Goal: Contribute content

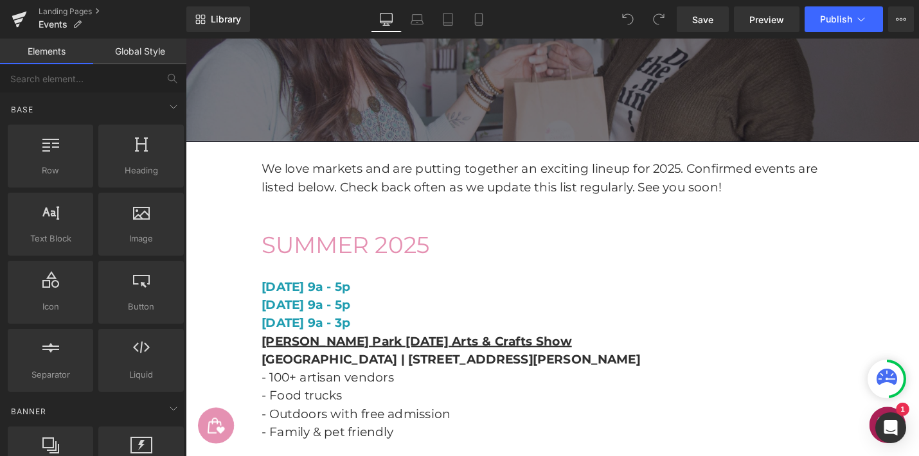
scroll to position [352, 0]
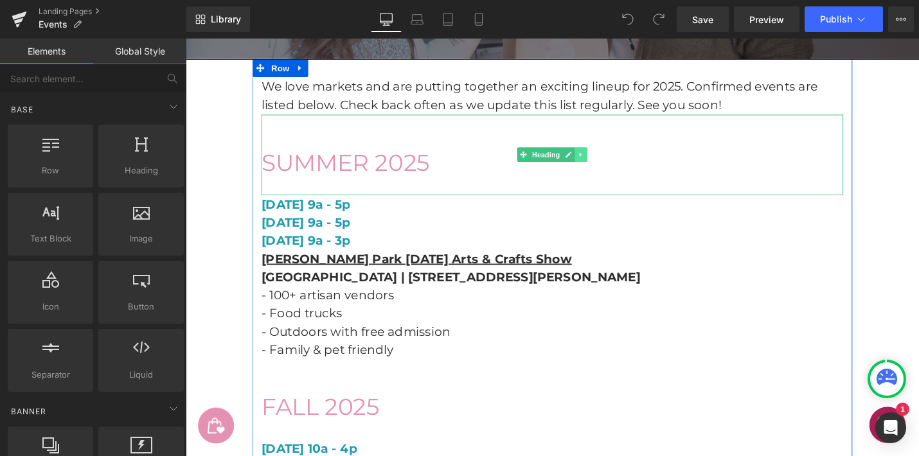
click at [603, 160] on icon at bounding box center [604, 162] width 2 height 4
click at [611, 160] on icon at bounding box center [612, 162] width 7 height 7
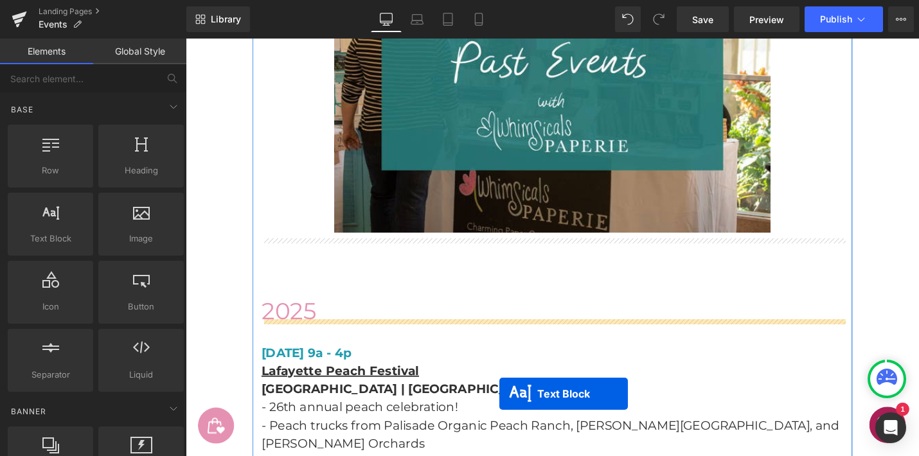
scroll to position [2319, 0]
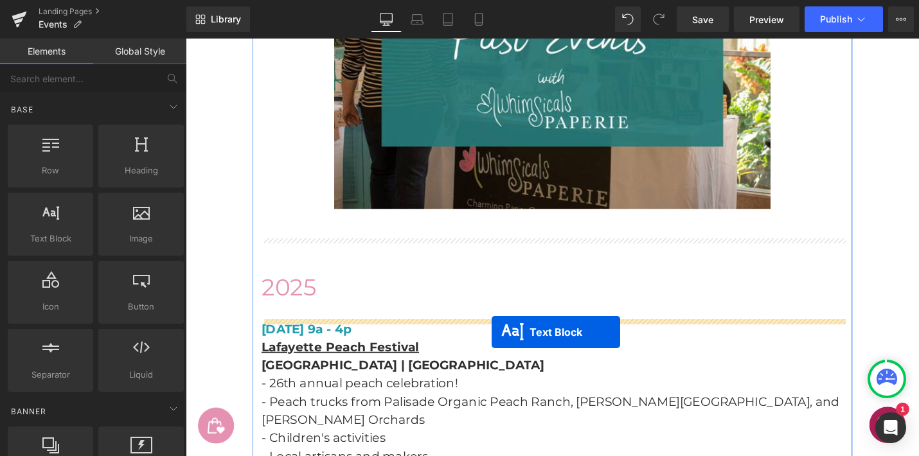
drag, startPoint x: 537, startPoint y: 205, endPoint x: 510, endPoint y: 350, distance: 147.7
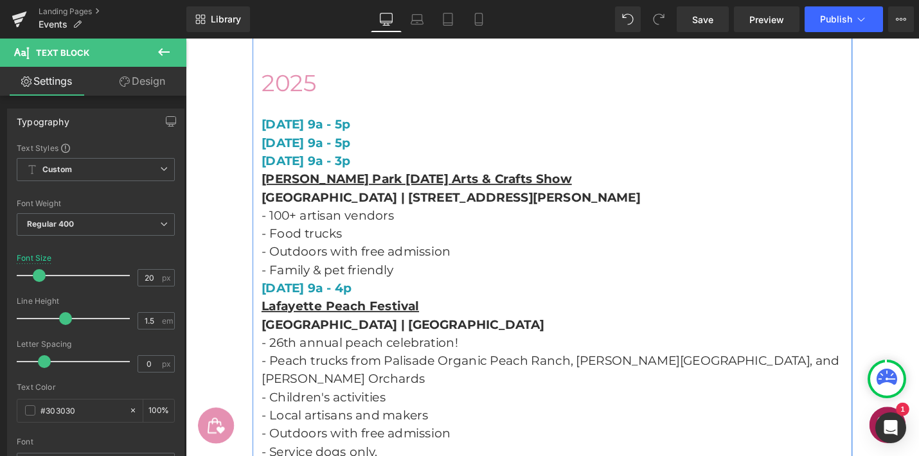
scroll to position [2506, 0]
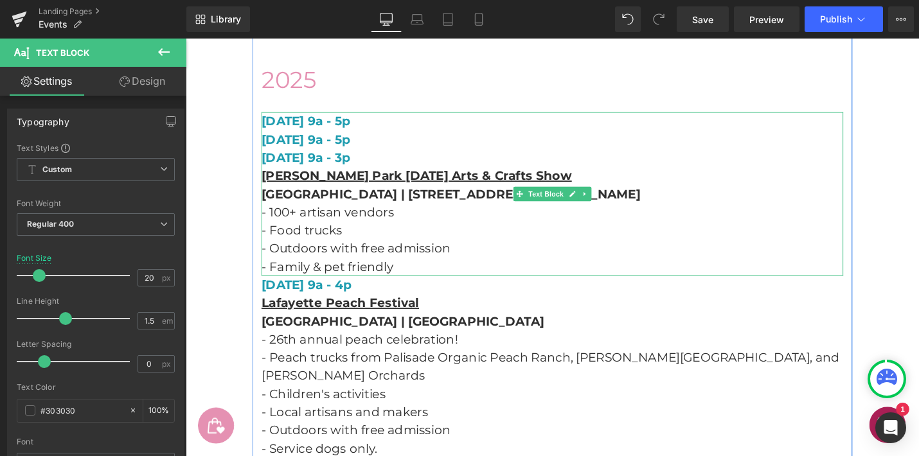
click at [505, 285] on p "- Family & pet friendly" at bounding box center [574, 280] width 617 height 19
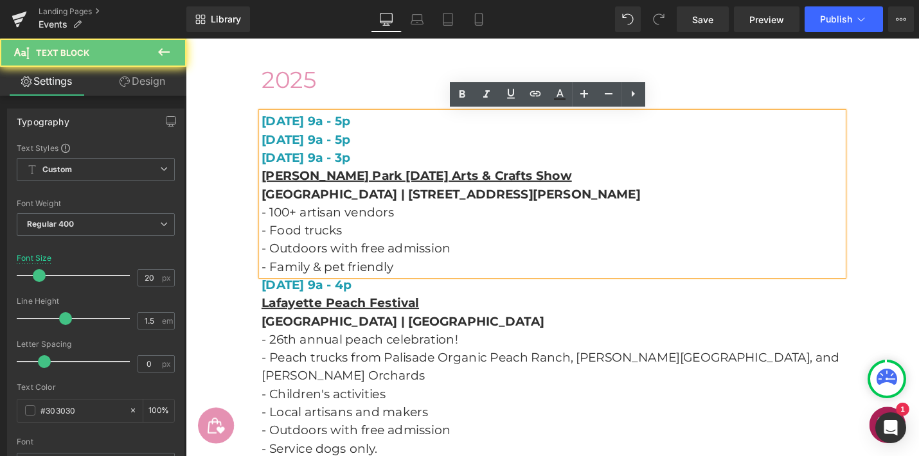
click at [505, 285] on p "- Family & pet friendly" at bounding box center [574, 280] width 617 height 19
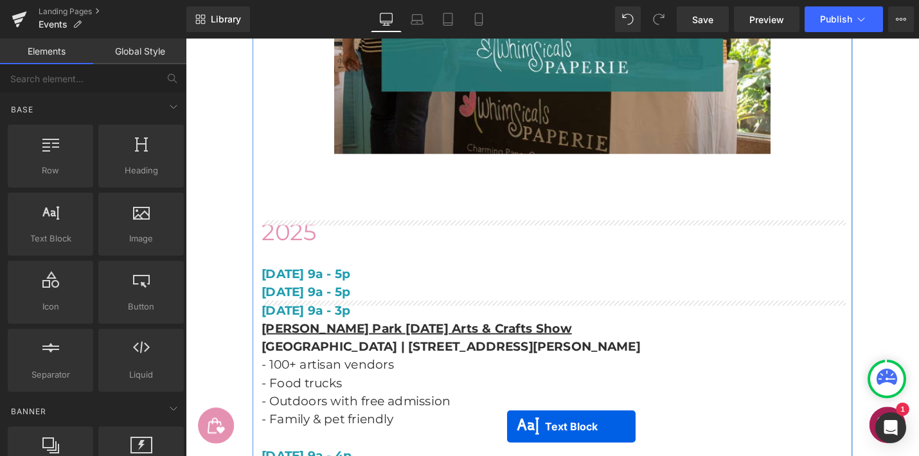
scroll to position [2280, 0]
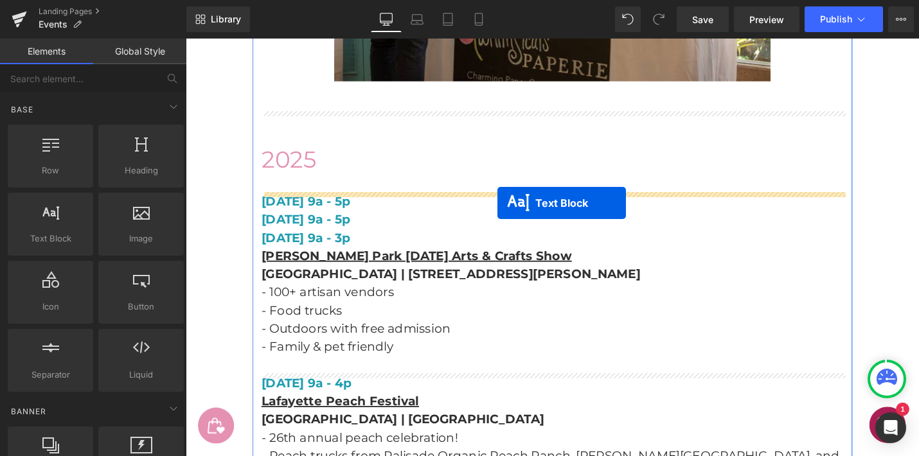
drag, startPoint x: 537, startPoint y: 190, endPoint x: 516, endPoint y: 213, distance: 31.4
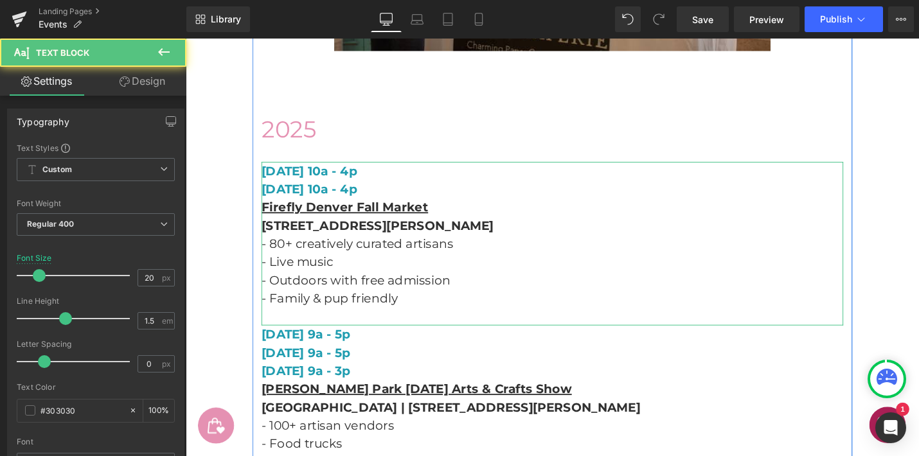
scroll to position [2248, 0]
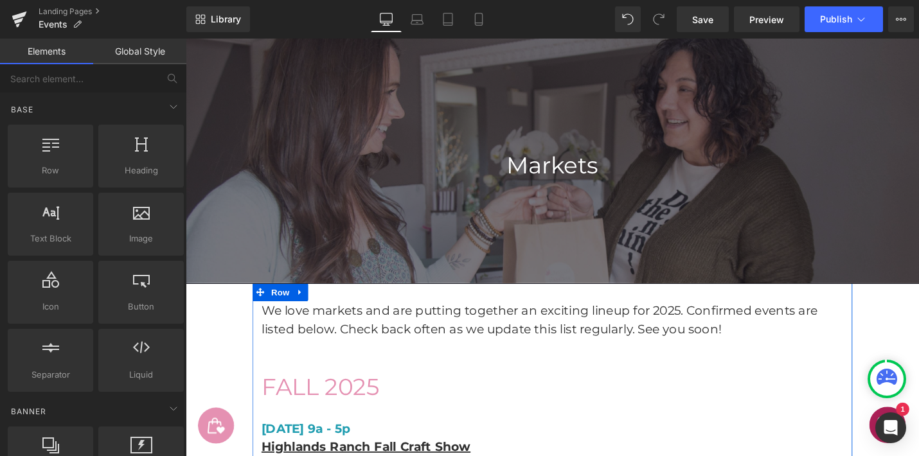
scroll to position [70, 0]
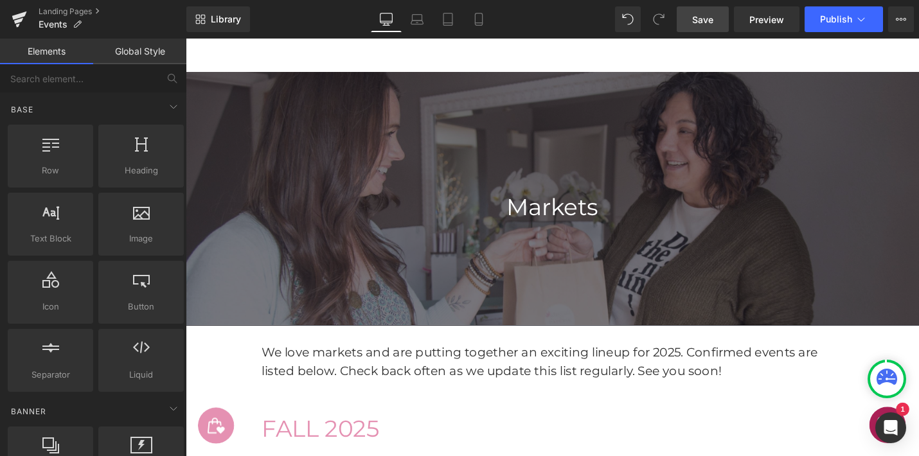
click at [708, 23] on span "Save" at bounding box center [702, 19] width 21 height 13
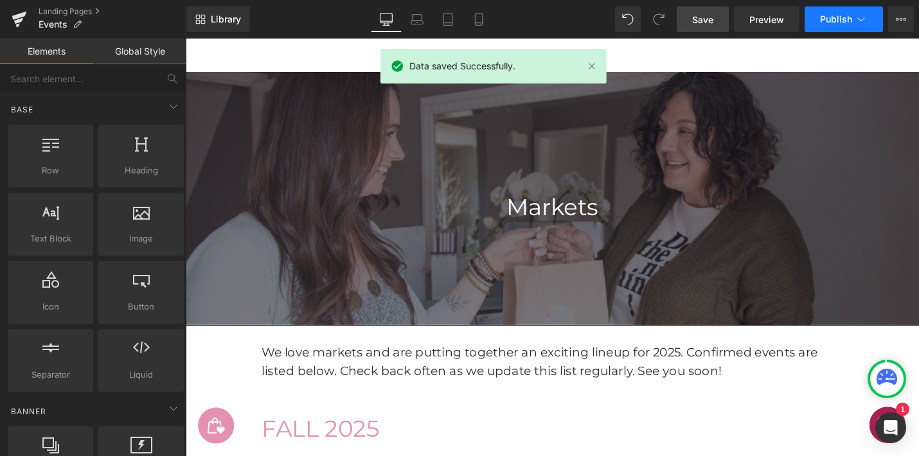
click at [828, 14] on span "Publish" at bounding box center [836, 19] width 32 height 10
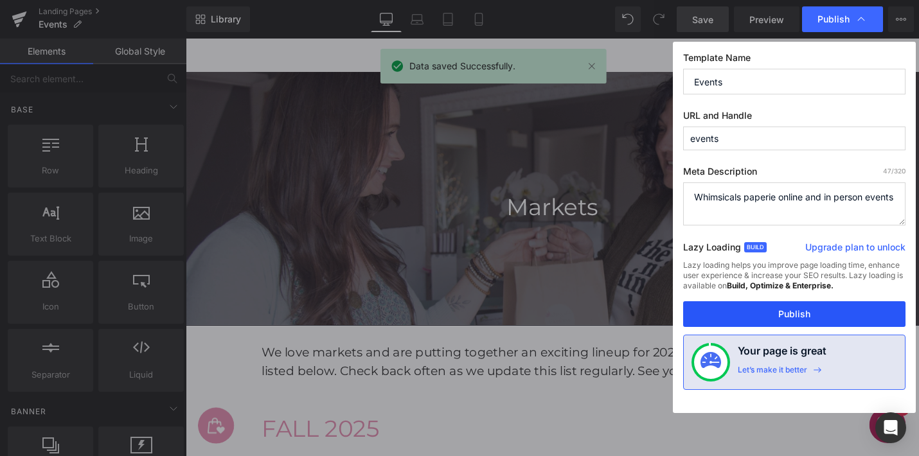
click at [808, 312] on button "Publish" at bounding box center [794, 314] width 222 height 26
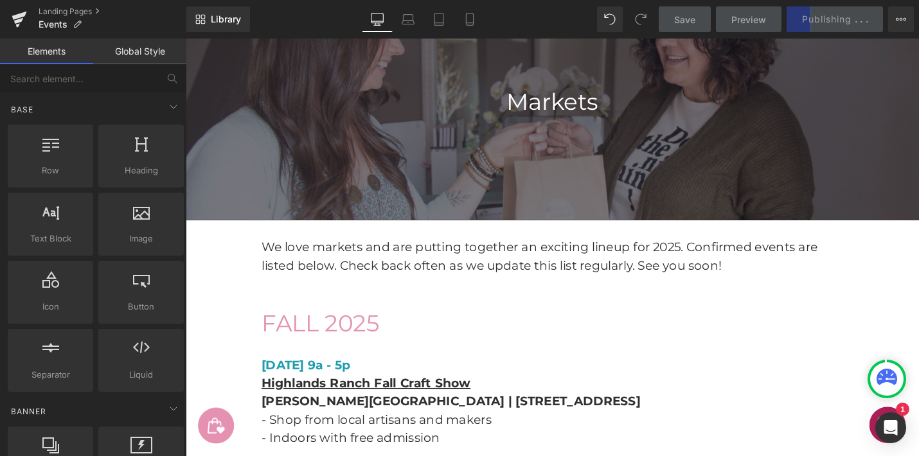
scroll to position [183, 0]
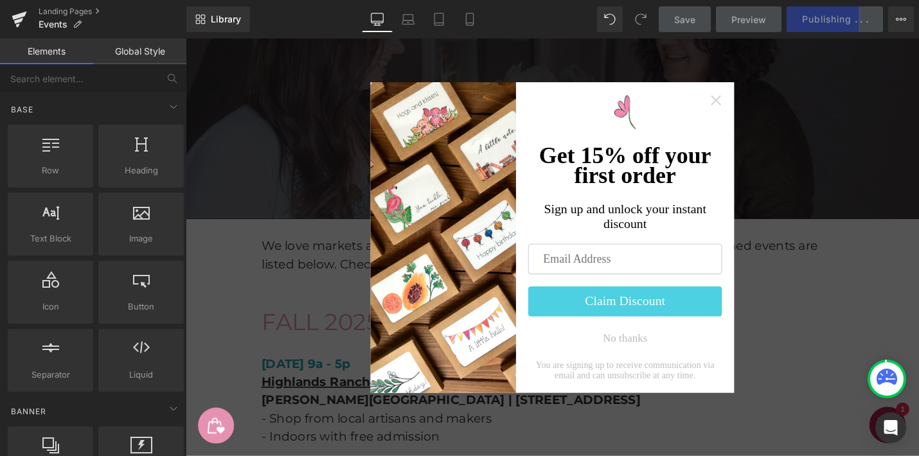
click at [752, 100] on icon "Close widget" at bounding box center [748, 104] width 10 height 10
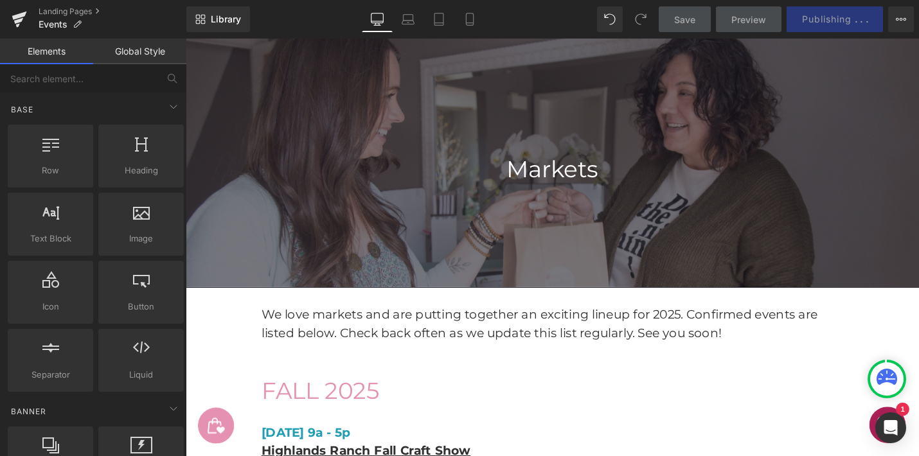
scroll to position [0, 0]
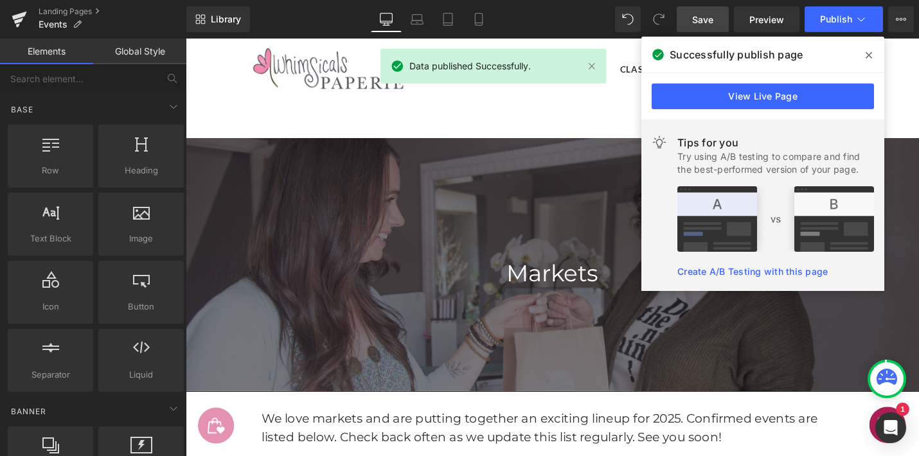
click at [868, 51] on icon at bounding box center [869, 55] width 6 height 10
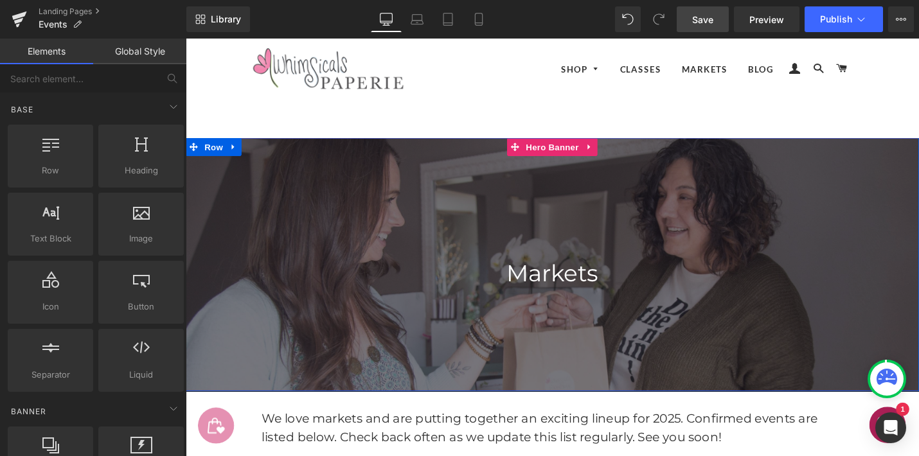
click at [485, 168] on div at bounding box center [575, 278] width 778 height 269
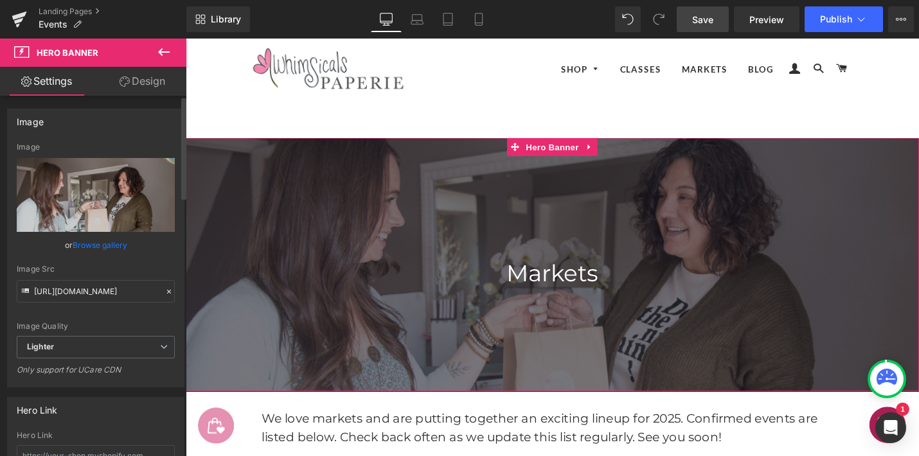
click at [84, 244] on link "Browse gallery" at bounding box center [100, 245] width 55 height 22
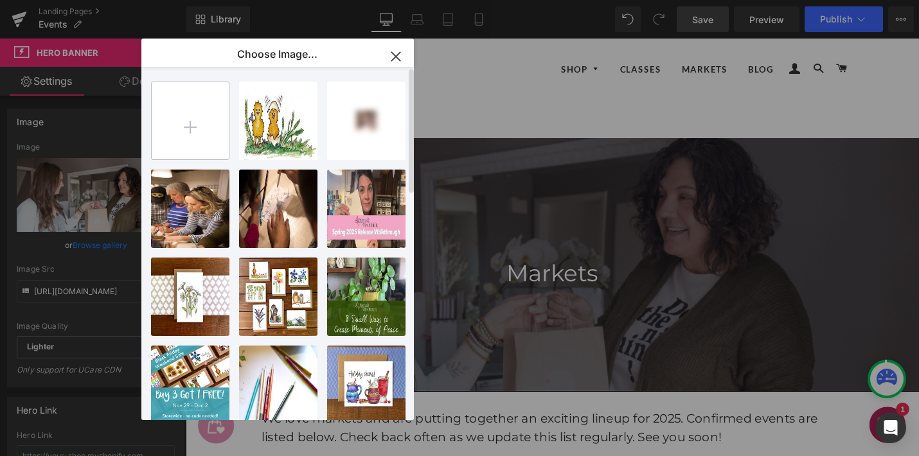
click at [195, 123] on input "file" at bounding box center [190, 120] width 77 height 77
type input "C:\fakepath\[PERSON_NAME] Indoor Booth.jpg"
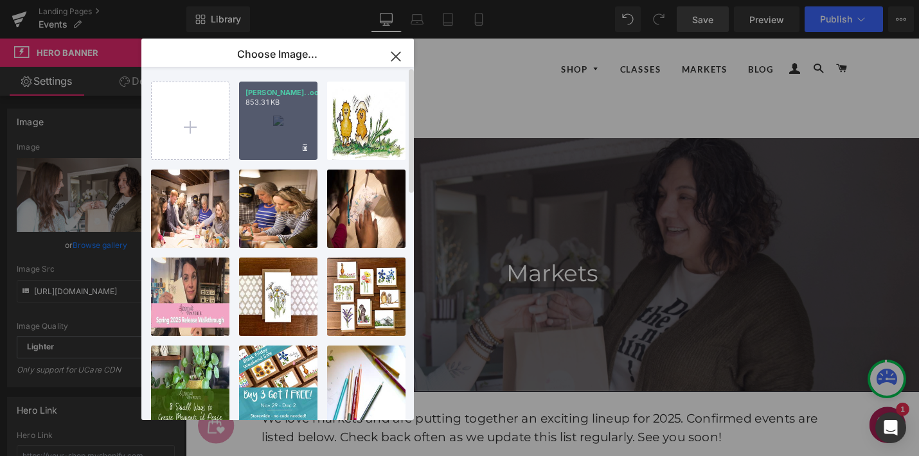
click at [278, 120] on div "[PERSON_NAME]..ooth.jpg 853.31 KB" at bounding box center [278, 121] width 78 height 78
type input "[URL][DOMAIN_NAME][PERSON_NAME]"
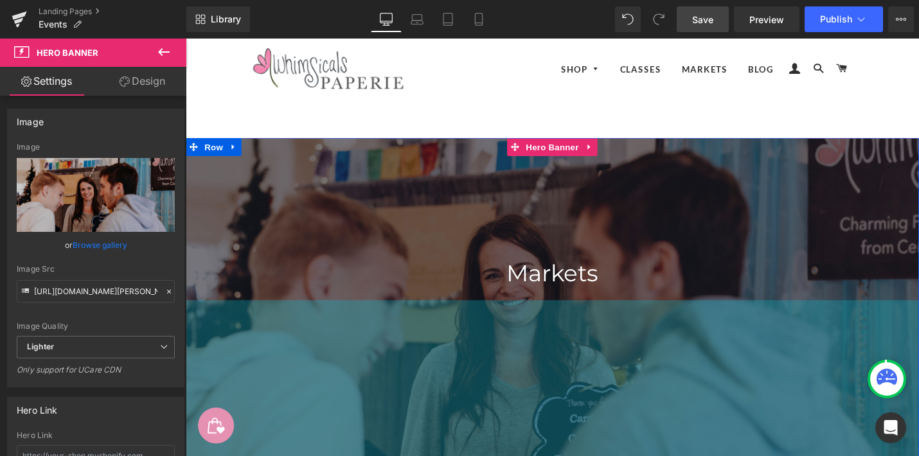
drag, startPoint x: 547, startPoint y: 403, endPoint x: 540, endPoint y: 519, distance: 116.5
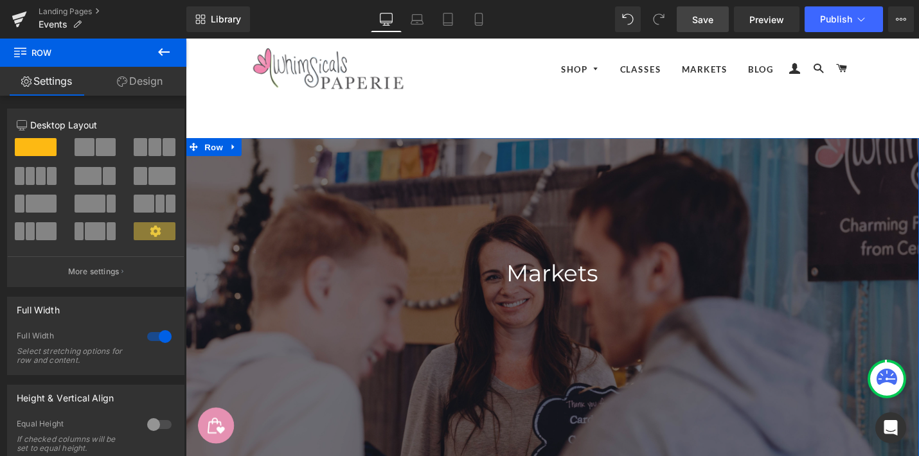
drag, startPoint x: 684, startPoint y: 312, endPoint x: 657, endPoint y: 495, distance: 184.5
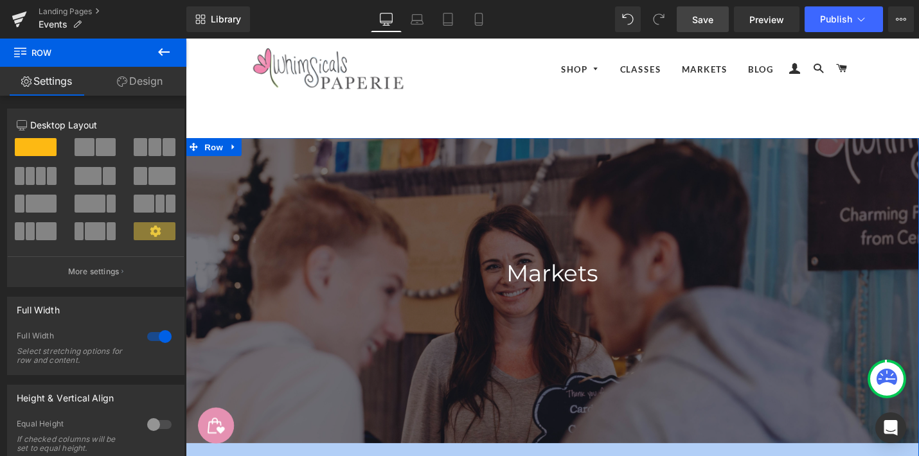
click at [657, 456] on div at bounding box center [575, 306] width 778 height 324
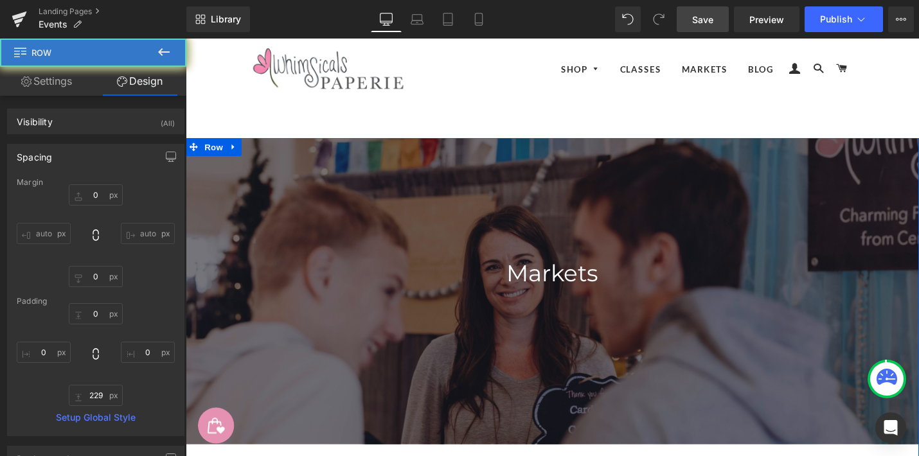
click at [801, 407] on div "Markets Heading Text Block Row Hero Banner 200px 238px" at bounding box center [575, 306] width 778 height 325
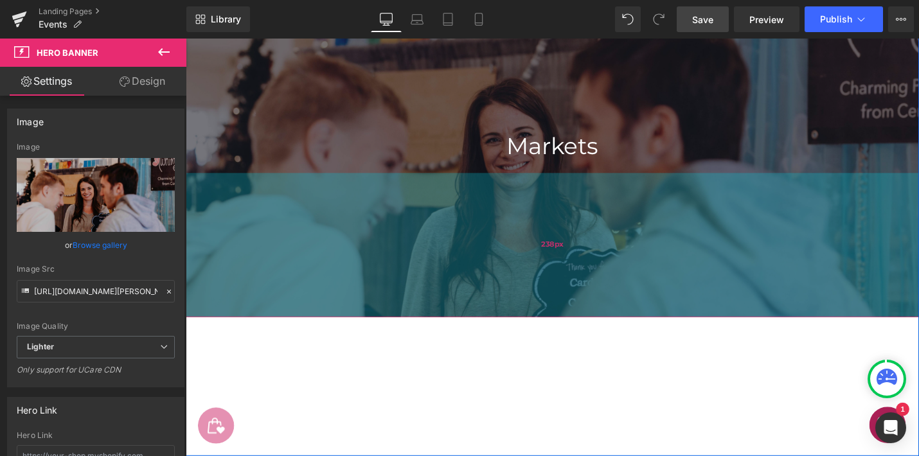
scroll to position [143, 0]
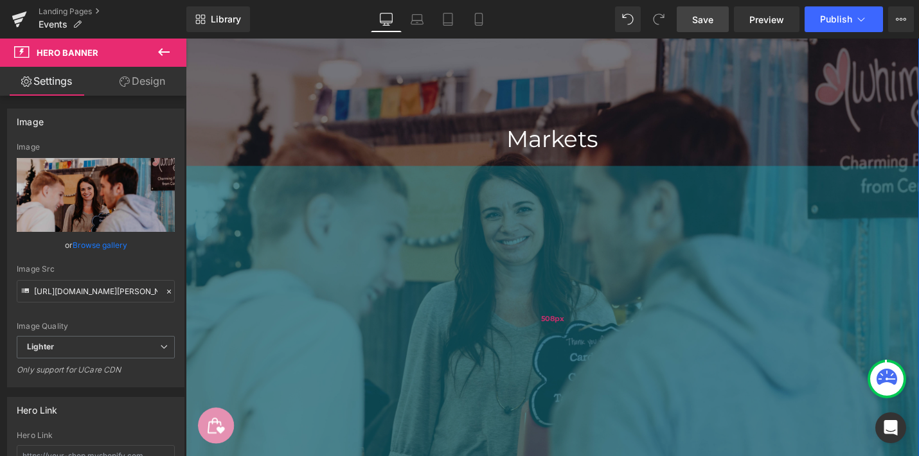
drag, startPoint x: 729, startPoint y: 245, endPoint x: 717, endPoint y: 420, distance: 174.6
click at [717, 420] on div "508px" at bounding box center [575, 337] width 778 height 326
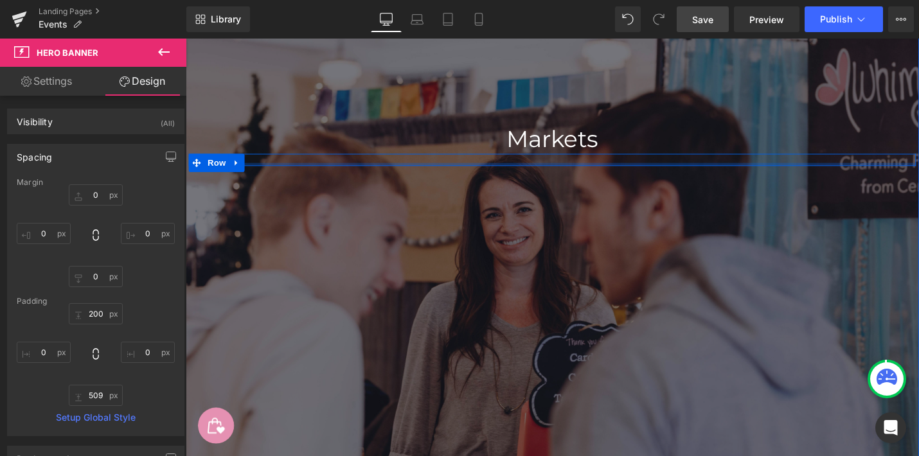
click at [771, 172] on div at bounding box center [574, 171] width 771 height 3
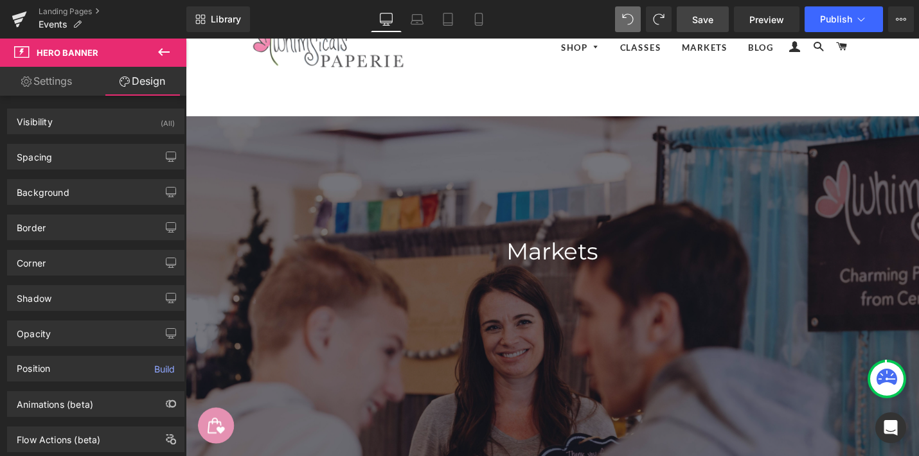
scroll to position [0, 0]
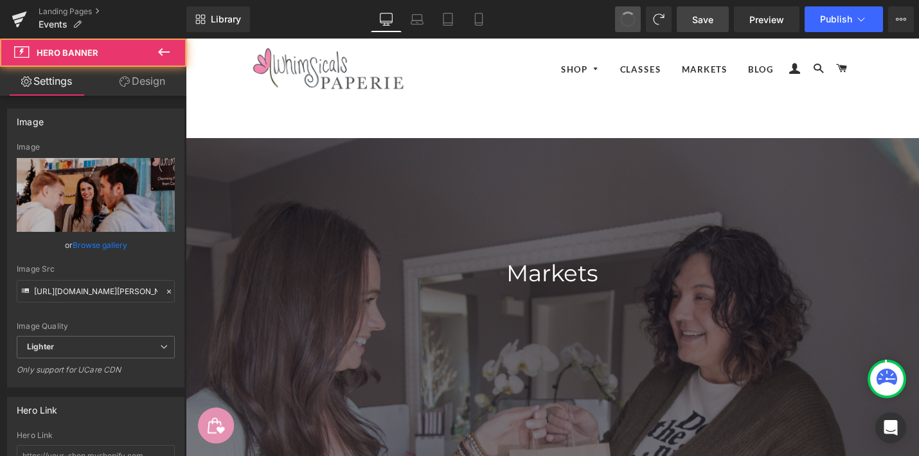
type input "[URL][DOMAIN_NAME]"
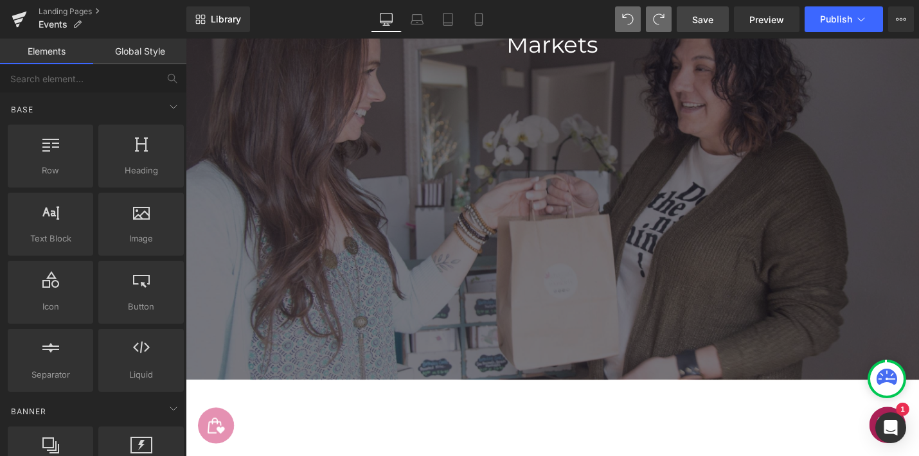
scroll to position [204, 0]
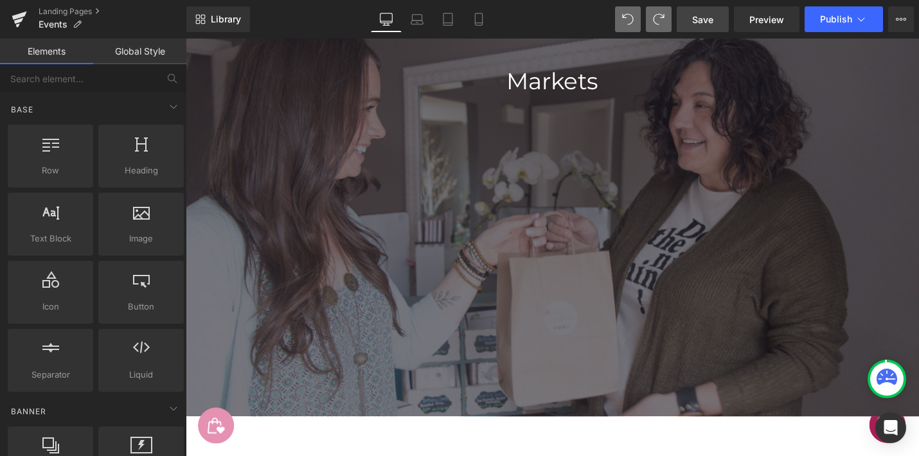
click at [658, 346] on div "Markets Heading Text Block Row Hero Banner 200px 509px" at bounding box center [575, 189] width 778 height 499
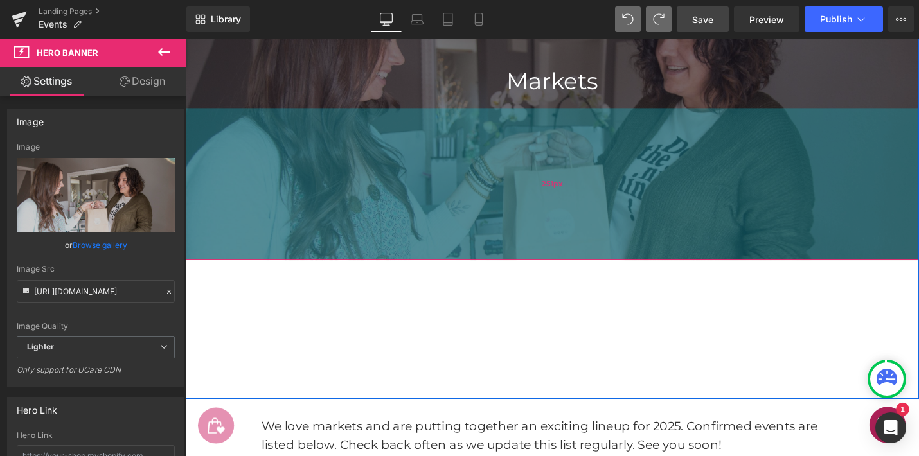
drag, startPoint x: 657, startPoint y: 346, endPoint x: 675, endPoint y: 179, distance: 168.1
click at [675, 180] on div "251px" at bounding box center [575, 192] width 778 height 161
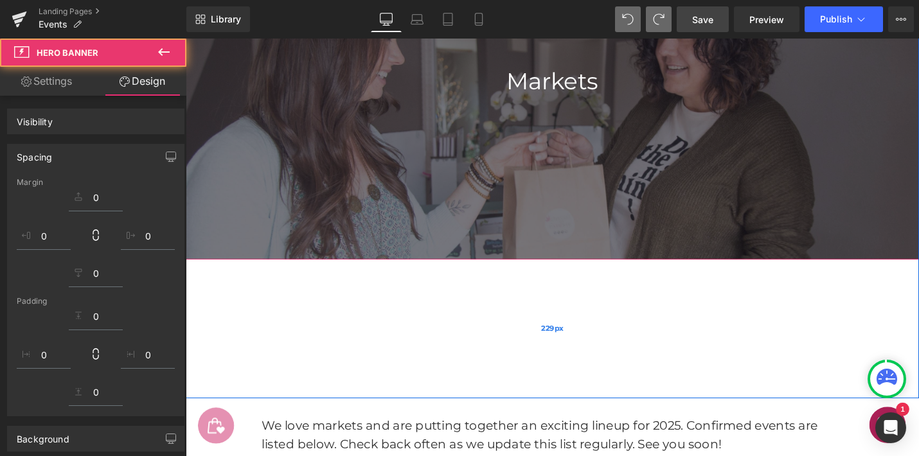
click at [686, 316] on div "229px" at bounding box center [575, 346] width 778 height 147
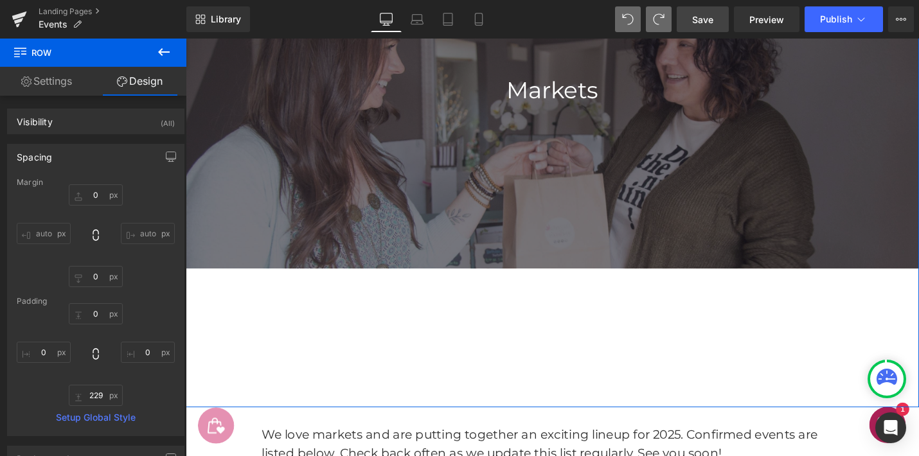
scroll to position [0, 0]
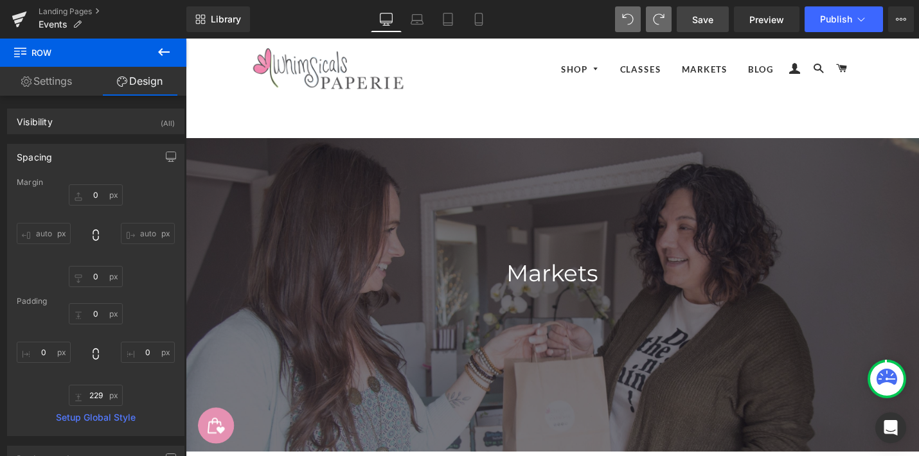
click at [712, 19] on span "Save" at bounding box center [702, 19] width 21 height 13
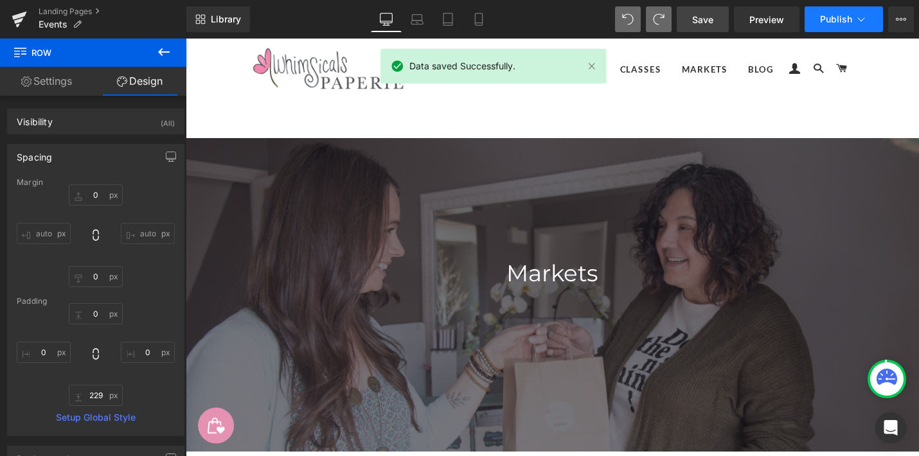
click at [828, 15] on span "Publish" at bounding box center [836, 19] width 32 height 10
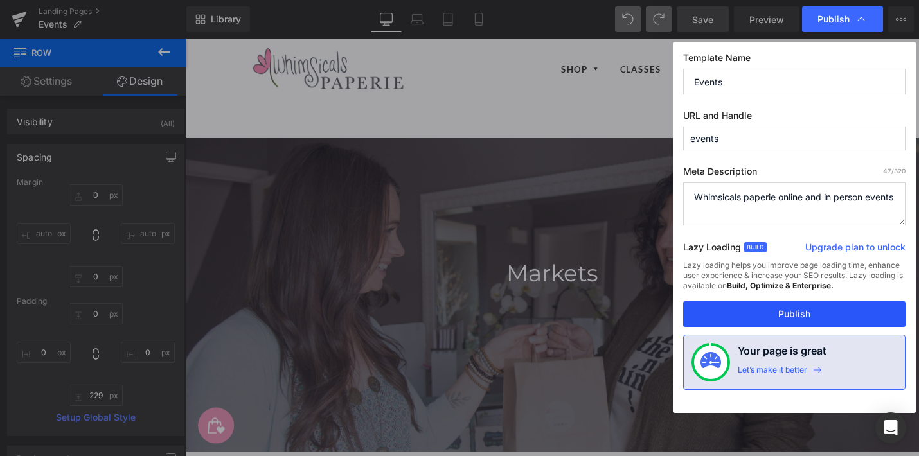
click at [785, 319] on button "Publish" at bounding box center [794, 314] width 222 height 26
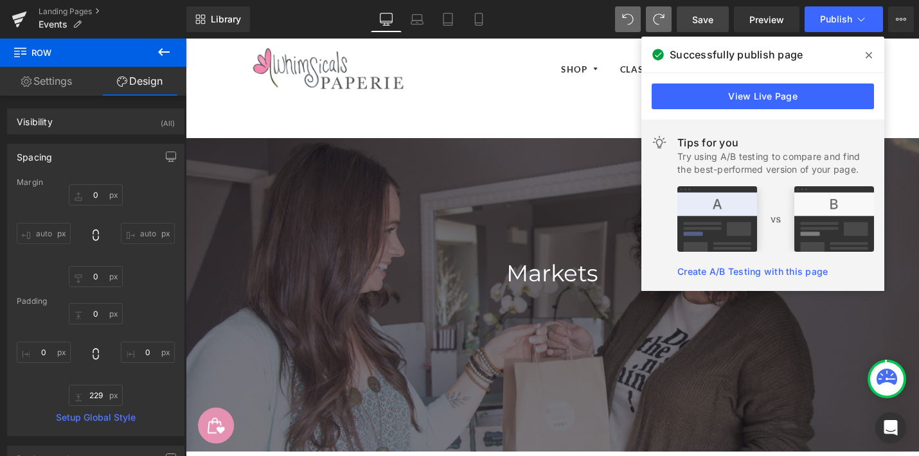
click at [867, 57] on icon at bounding box center [869, 55] width 6 height 6
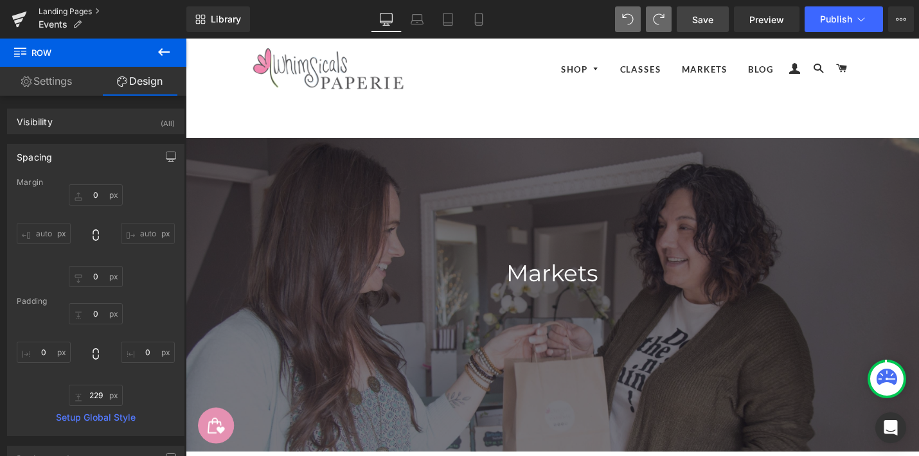
click at [46, 11] on link "Landing Pages" at bounding box center [113, 11] width 148 height 10
